Goal: Transaction & Acquisition: Obtain resource

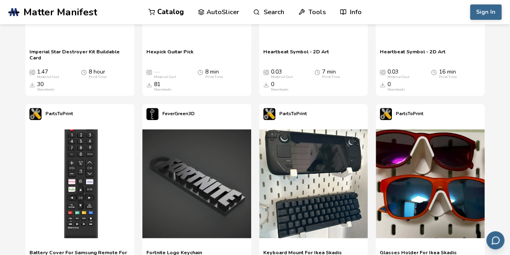
scroll to position [1654, 0]
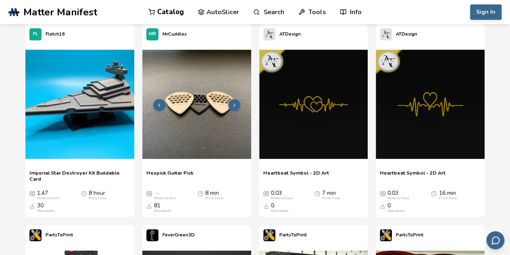
click at [201, 119] on img at bounding box center [196, 104] width 109 height 109
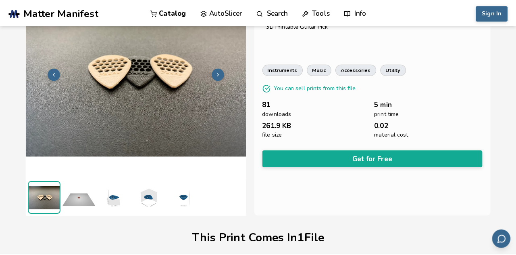
scroll to position [25, 0]
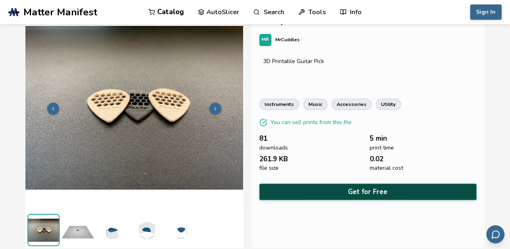
click at [369, 189] on button "Get for Free" at bounding box center [367, 191] width 217 height 17
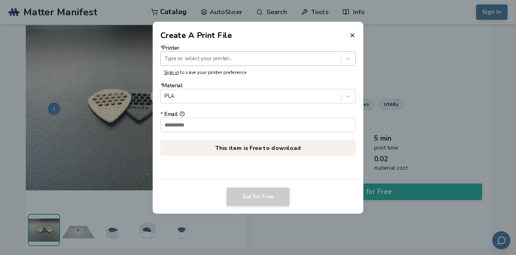
click at [275, 57] on div at bounding box center [251, 58] width 173 height 8
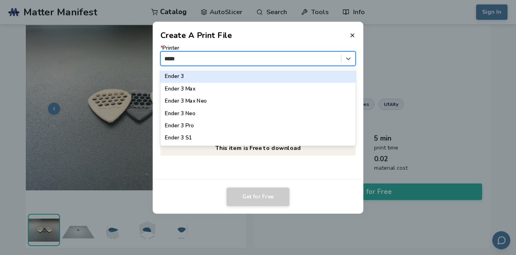
type input "*****"
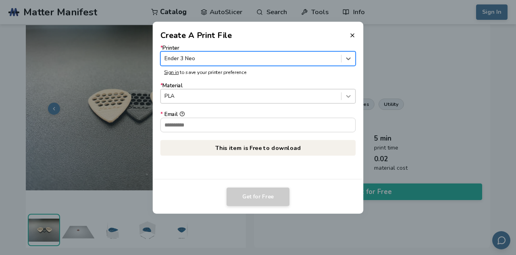
click at [348, 94] on icon at bounding box center [349, 96] width 8 height 8
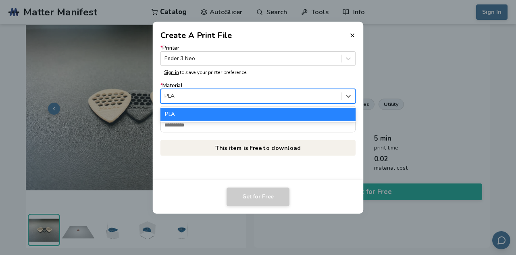
click at [308, 115] on div "PLA" at bounding box center [259, 114] width 196 height 12
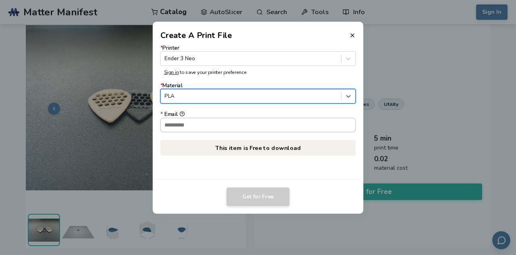
click at [198, 126] on input "* Email" at bounding box center [258, 125] width 195 height 14
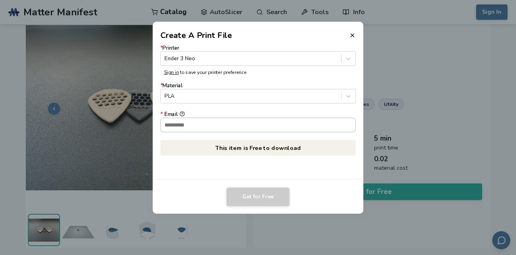
paste input "**********"
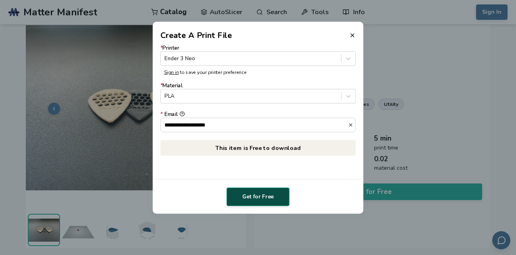
type input "**********"
click at [256, 197] on button "Get for Free" at bounding box center [258, 196] width 63 height 19
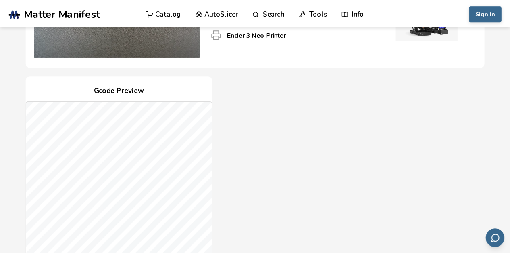
scroll to position [40, 0]
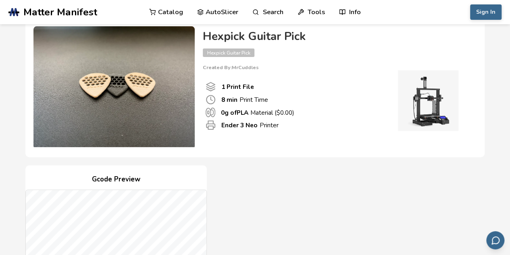
click at [122, 89] on img at bounding box center [113, 86] width 161 height 121
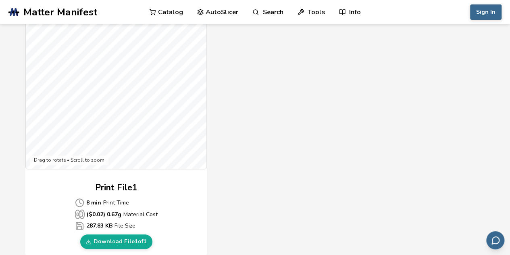
scroll to position [363, 0]
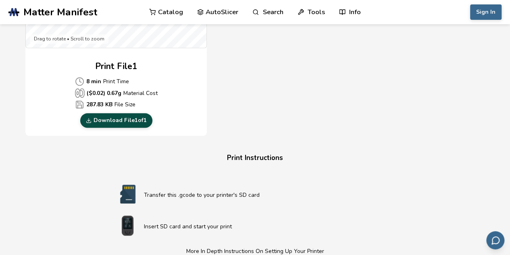
click at [134, 116] on link "Download File 1 of 1" at bounding box center [116, 120] width 72 height 15
